Goal: Task Accomplishment & Management: Manage account settings

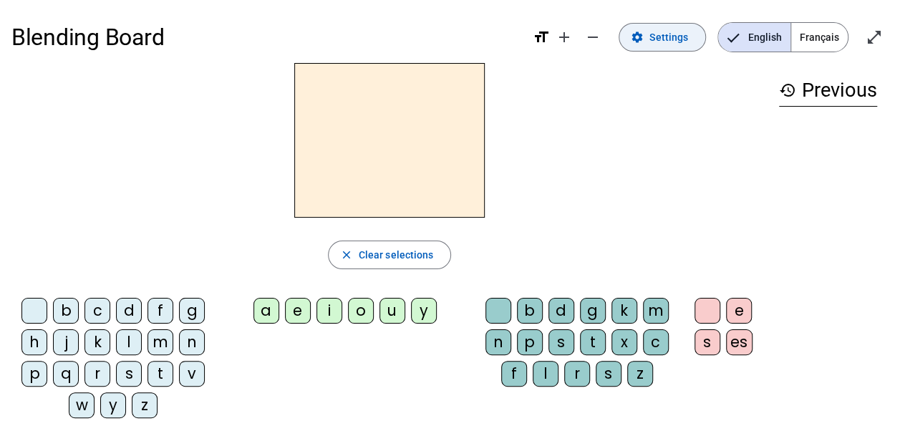
click at [676, 38] on span "Settings" at bounding box center [668, 37] width 39 height 17
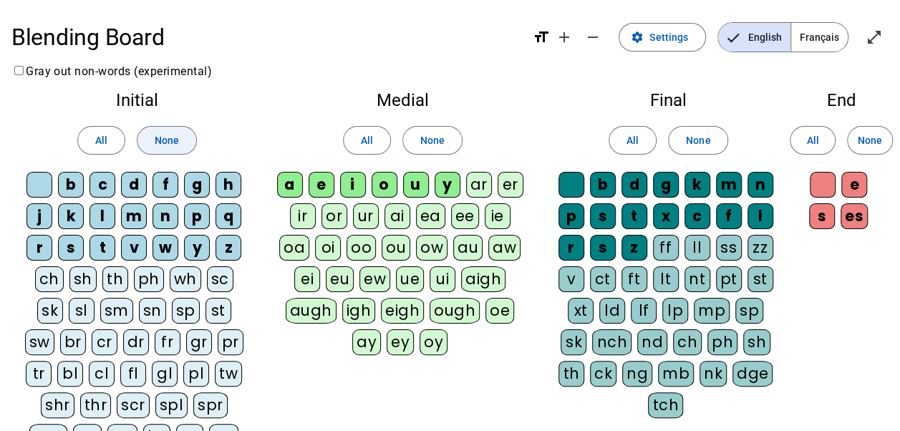
click at [167, 145] on span "None" at bounding box center [167, 140] width 24 height 17
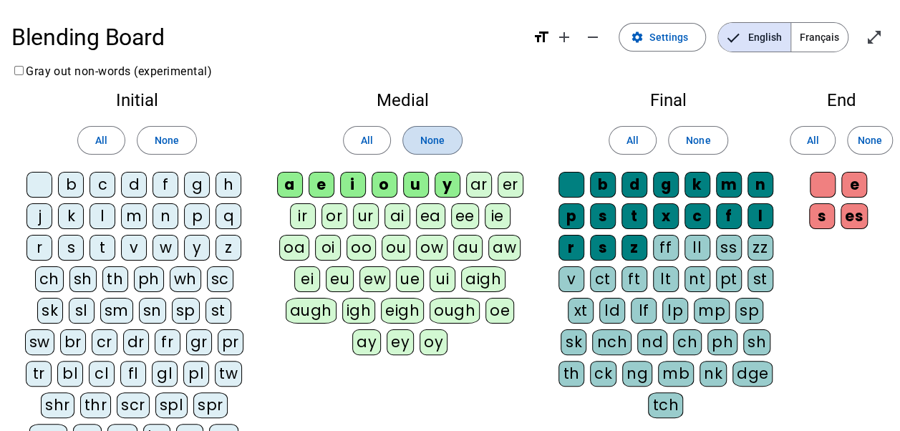
click at [436, 143] on span "None" at bounding box center [432, 140] width 24 height 17
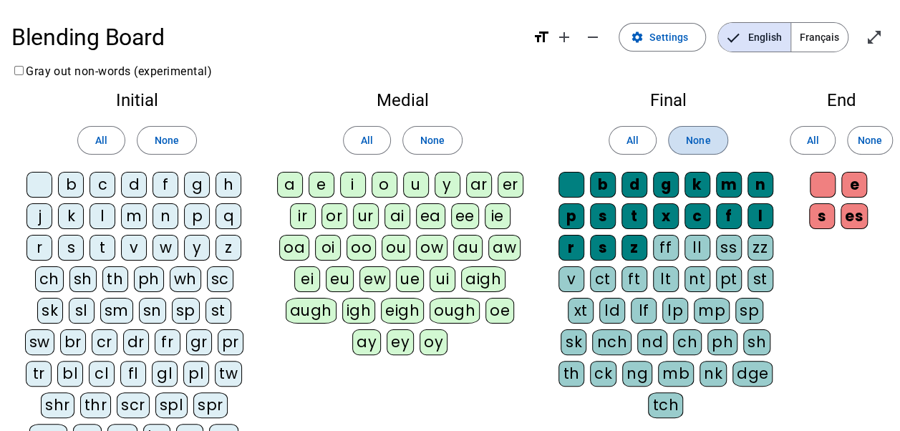
click at [696, 135] on span "None" at bounding box center [698, 140] width 24 height 17
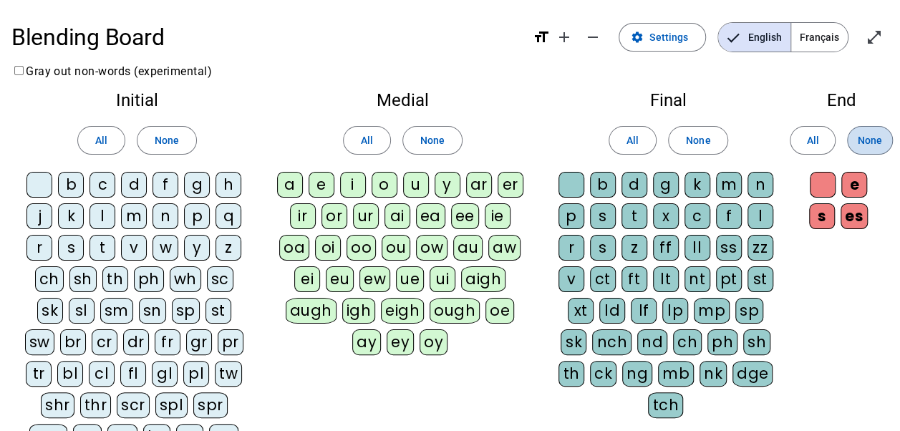
click at [869, 146] on span "None" at bounding box center [869, 140] width 24 height 17
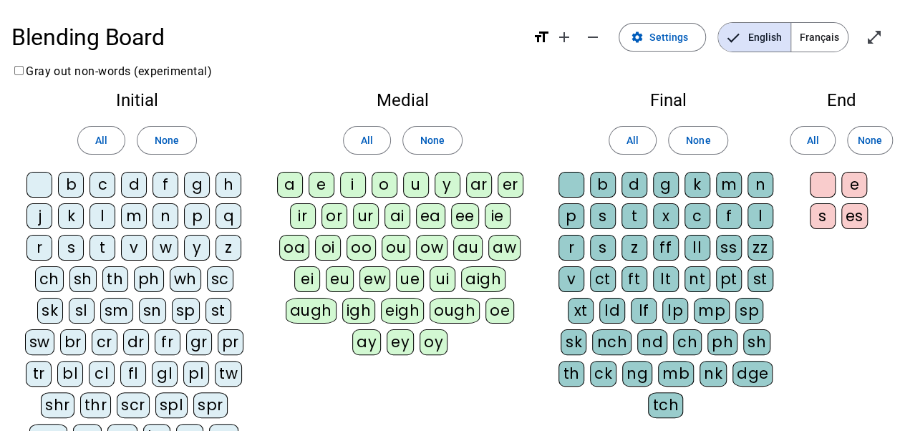
click at [132, 178] on div "d" at bounding box center [134, 185] width 26 height 26
click at [99, 212] on div "l" at bounding box center [102, 216] width 26 height 26
click at [100, 244] on div "t" at bounding box center [102, 248] width 26 height 26
click at [288, 178] on div "a" at bounding box center [290, 185] width 26 height 26
click at [328, 183] on div "e" at bounding box center [321, 185] width 26 height 26
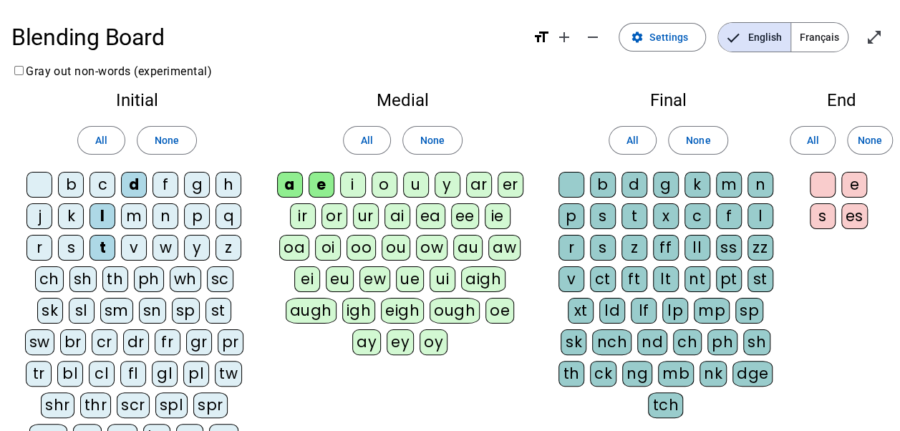
click at [416, 177] on div "u" at bounding box center [416, 185] width 26 height 26
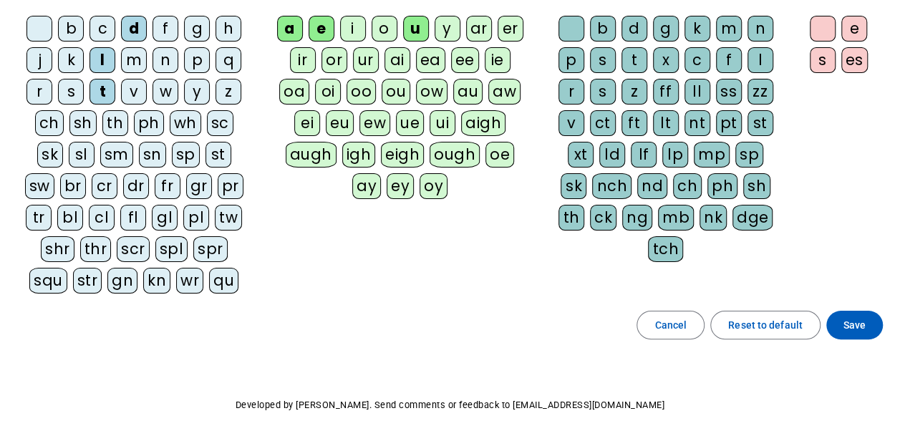
scroll to position [210, 0]
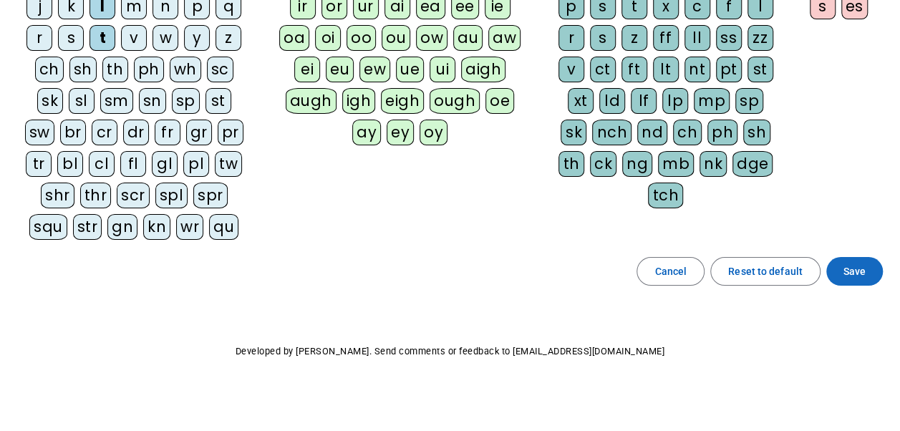
click at [847, 270] on span "Save" at bounding box center [854, 271] width 22 height 17
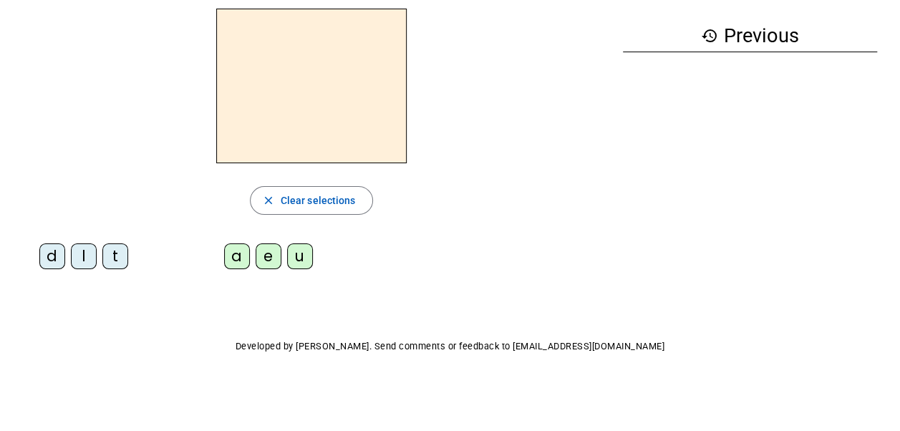
scroll to position [53, 0]
